Goal: Task Accomplishment & Management: Manage account settings

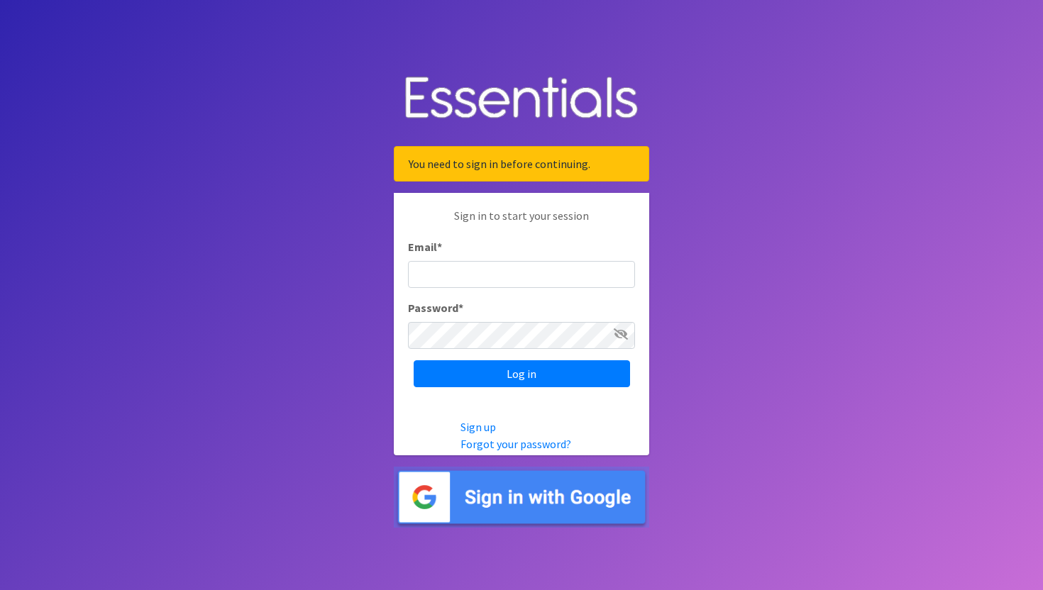
type input "[PERSON_NAME][EMAIL_ADDRESS][DOMAIN_NAME]"
click at [500, 387] on div "Sign in to start your session Email * sara.alimoot@k12.hi.us Password * Log in" at bounding box center [521, 297] width 255 height 209
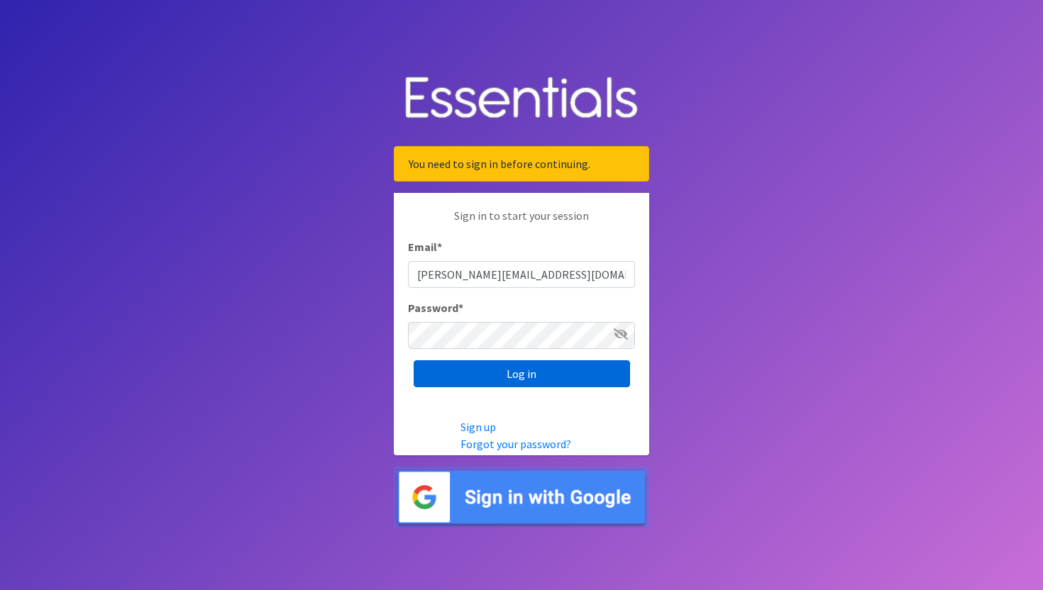
click at [499, 382] on input "Log in" at bounding box center [522, 373] width 216 height 27
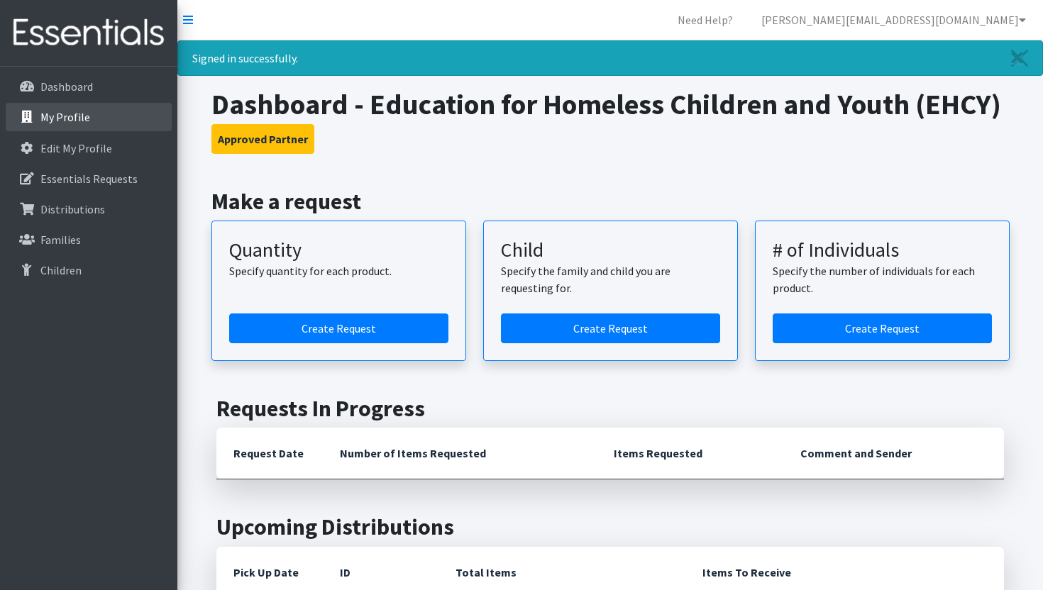
click at [94, 116] on link "My Profile" at bounding box center [89, 117] width 166 height 28
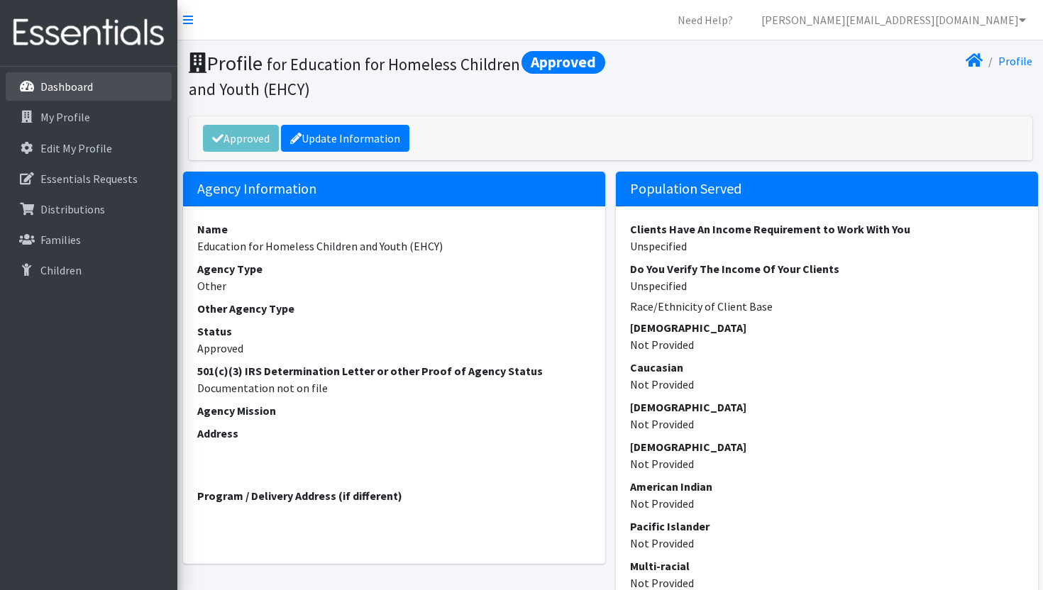
click at [76, 89] on p "Dashboard" at bounding box center [66, 86] width 52 height 14
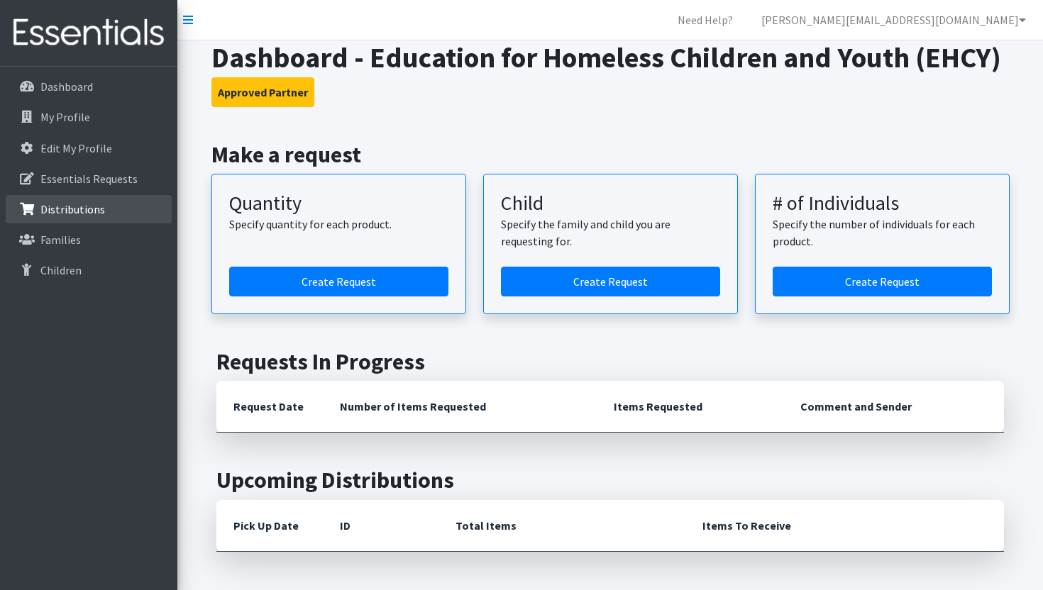
click at [60, 211] on p "Distributions" at bounding box center [72, 209] width 65 height 14
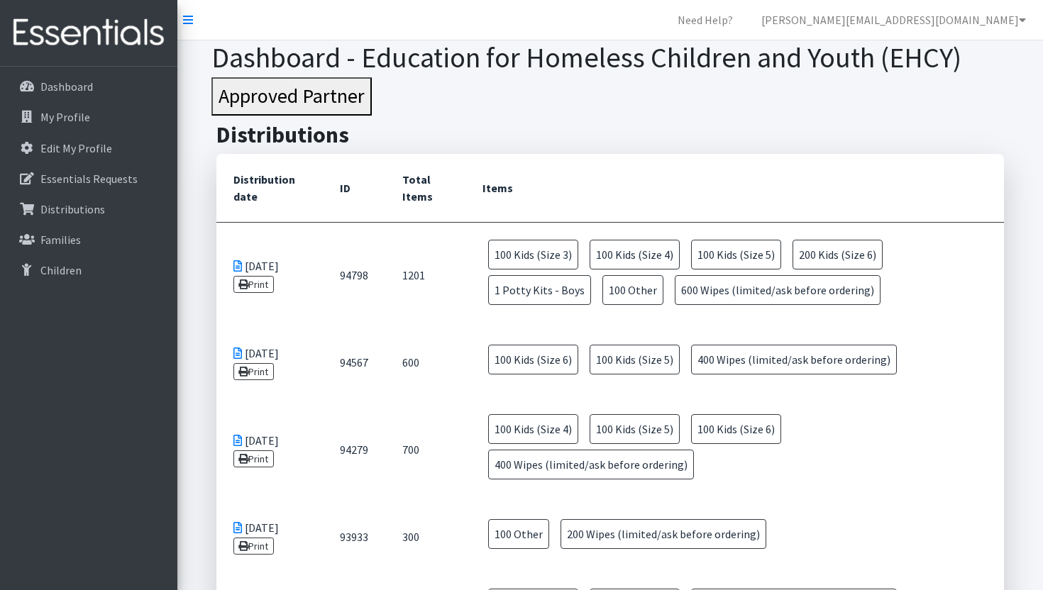
click at [267, 343] on td "[DATE] Print" at bounding box center [269, 363] width 106 height 70
click at [287, 433] on td "[DATE] Print" at bounding box center [269, 449] width 106 height 105
click at [254, 465] on link "Print" at bounding box center [253, 458] width 40 height 17
click at [266, 372] on link "Print" at bounding box center [253, 371] width 40 height 17
click at [255, 291] on link "Print" at bounding box center [253, 284] width 40 height 17
